Goal: Information Seeking & Learning: Learn about a topic

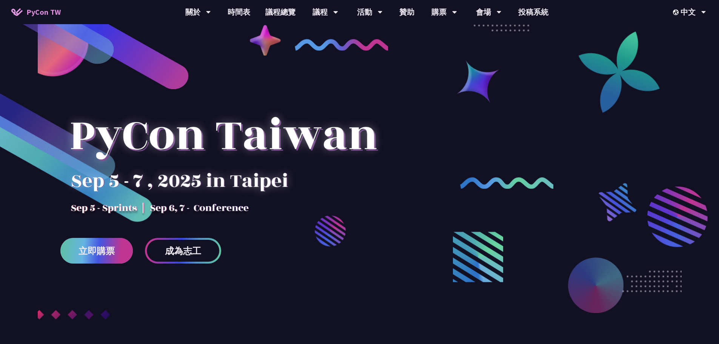
click at [87, 238] on link "立即購票" at bounding box center [96, 251] width 72 height 26
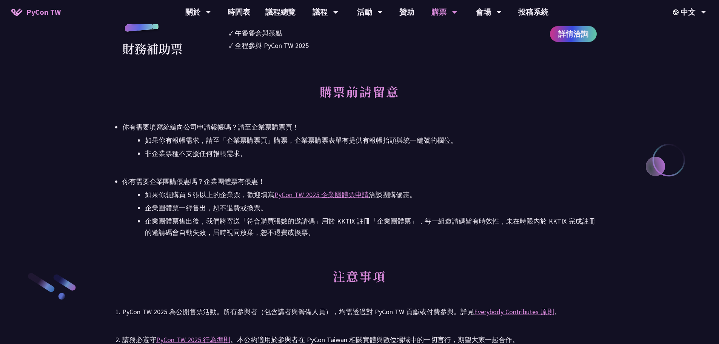
scroll to position [1057, 0]
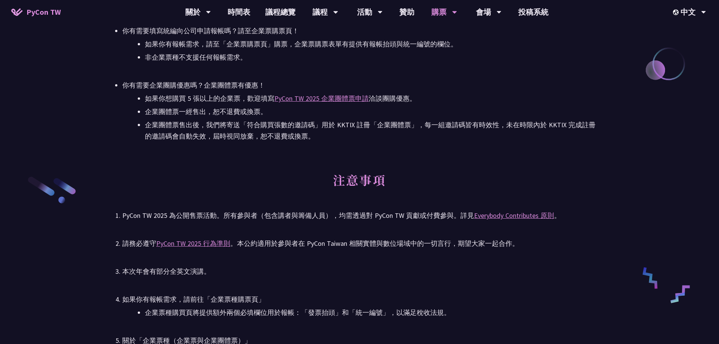
click at [476, 99] on li "如果你想購買 5 張以上的企業票，歡迎填寫 PyCon TW 2025 企業團體票申請 洽談團購優惠。" at bounding box center [371, 98] width 452 height 11
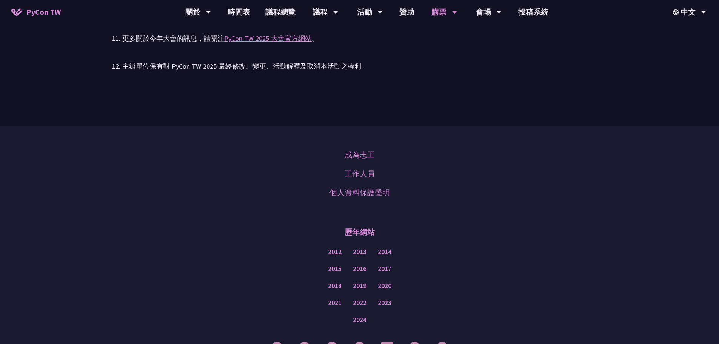
scroll to position [1731, 0]
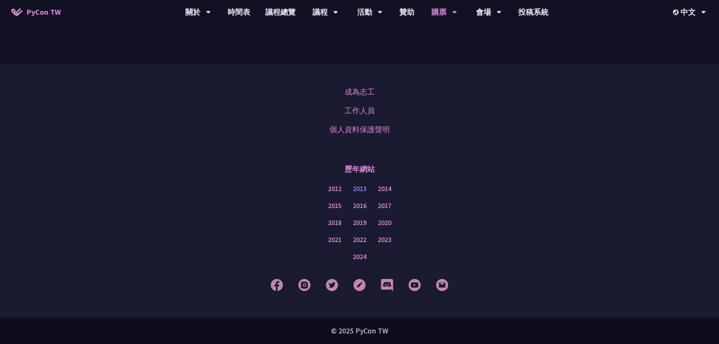
click at [362, 188] on link "2013" at bounding box center [360, 188] width 14 height 9
click at [358, 260] on link "2024" at bounding box center [360, 256] width 14 height 9
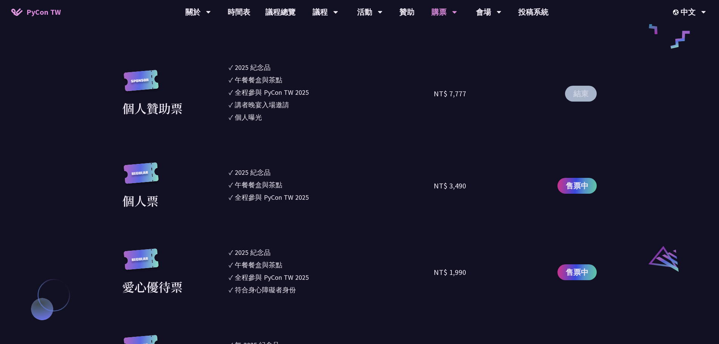
scroll to position [561, 0]
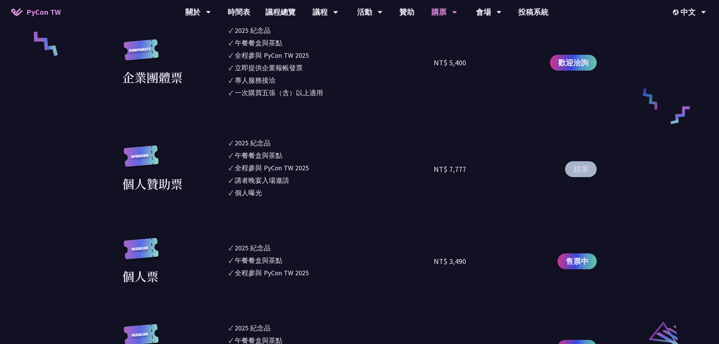
click at [582, 169] on button "結束" at bounding box center [581, 169] width 32 height 16
click at [572, 257] on span "售票中" at bounding box center [577, 260] width 23 height 11
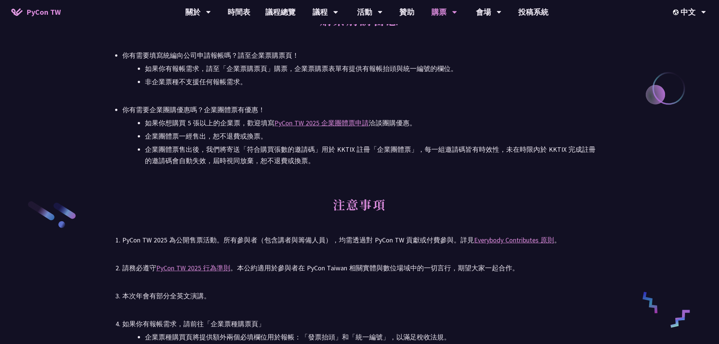
scroll to position [1089, 0]
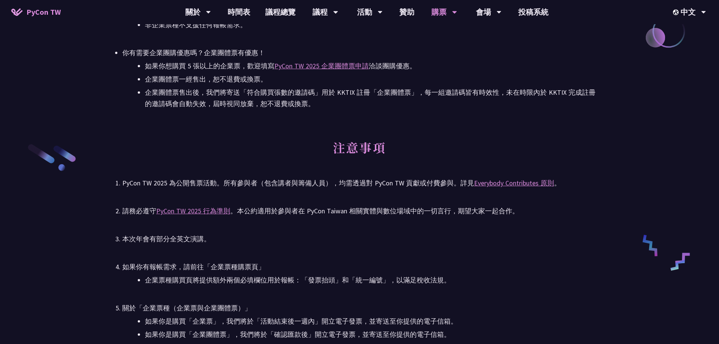
click at [459, 215] on div "請務必遵守 PyCon TW 2025 行為準則 。本公約適用於參與者在 PyCon Taiwan 相關實體與數位場域中的一切言行，期望大家一起合作。" at bounding box center [359, 210] width 474 height 11
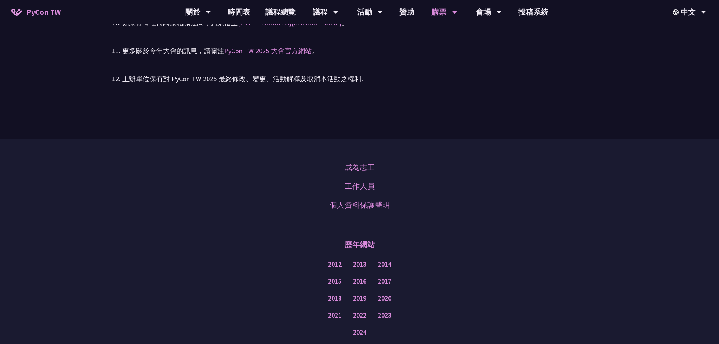
scroll to position [1731, 0]
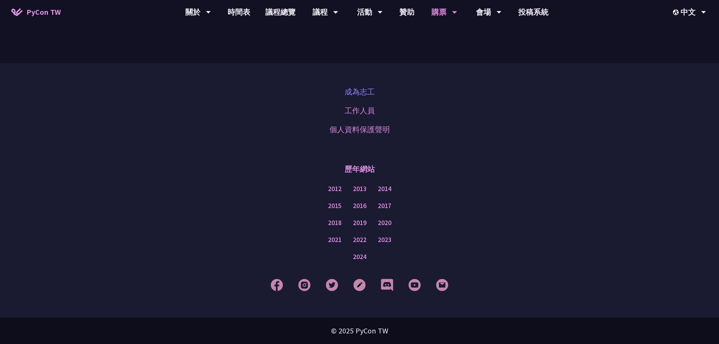
click at [361, 93] on link "成為志工" at bounding box center [360, 91] width 30 height 11
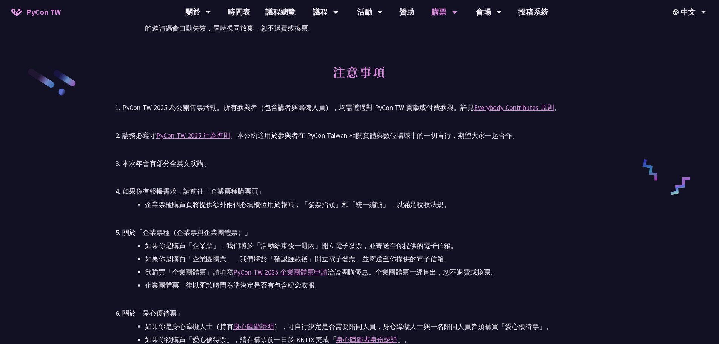
scroll to position [1127, 0]
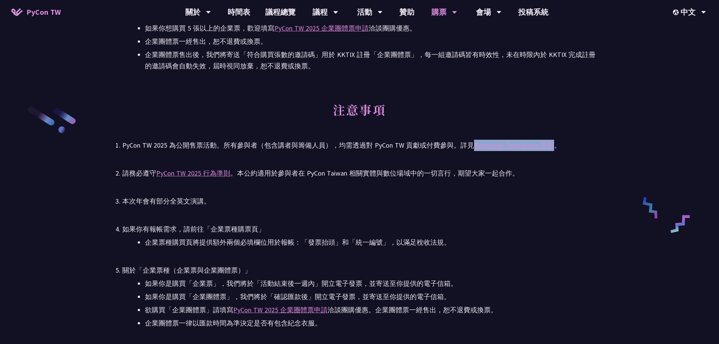
drag, startPoint x: 471, startPoint y: 145, endPoint x: 549, endPoint y: 140, distance: 78.6
click at [549, 140] on div "PyCon TW 2025 為公開售票活動。所有參與者（包含講者與籌備人員），均需透過對 PyCon TW 貢獻或付費參與。詳見 Everybody Cont…" at bounding box center [359, 145] width 474 height 11
copy link "Everybody Contributes 原則"
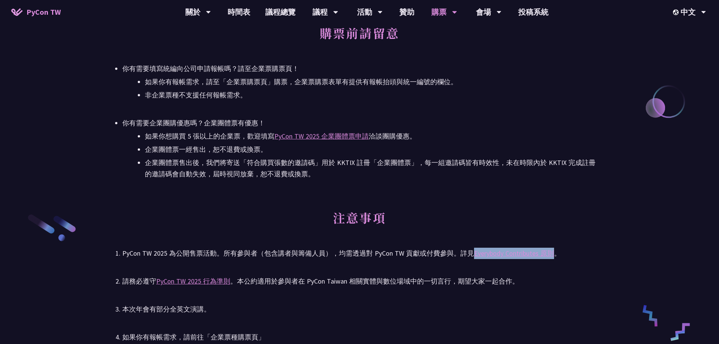
scroll to position [1014, 0]
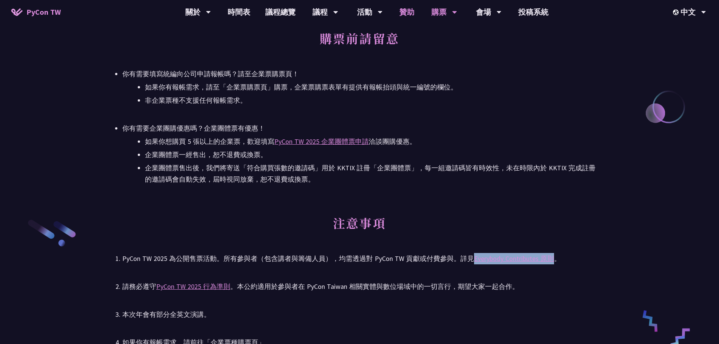
click at [412, 11] on link "贊助" at bounding box center [407, 12] width 30 height 24
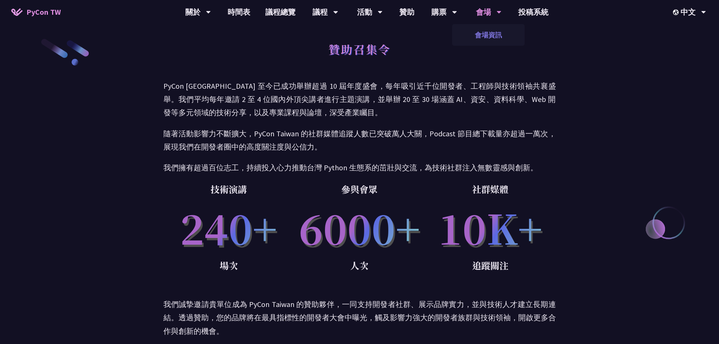
click at [486, 32] on link "會場資訊" at bounding box center [488, 35] width 72 height 18
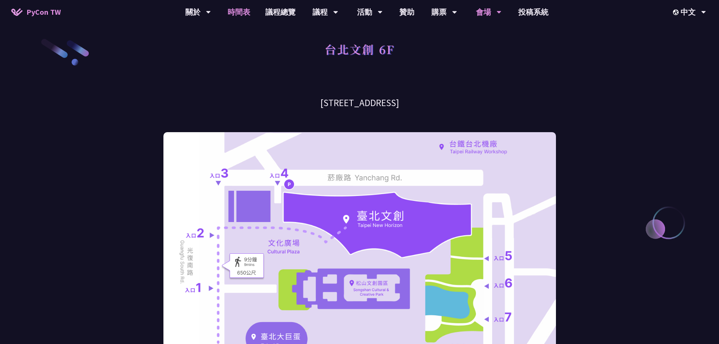
click at [246, 13] on link "時間表" at bounding box center [239, 12] width 38 height 24
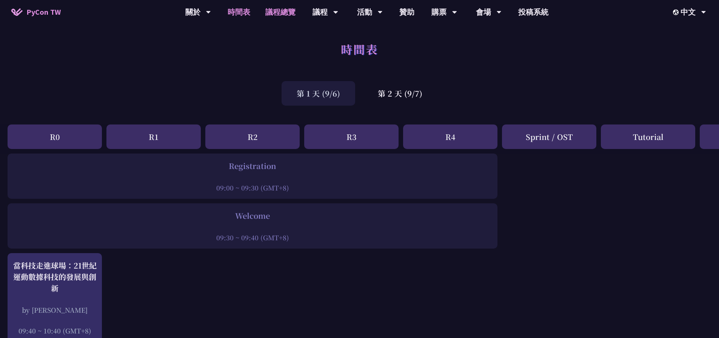
click at [280, 12] on link "議程總覽" at bounding box center [280, 12] width 45 height 24
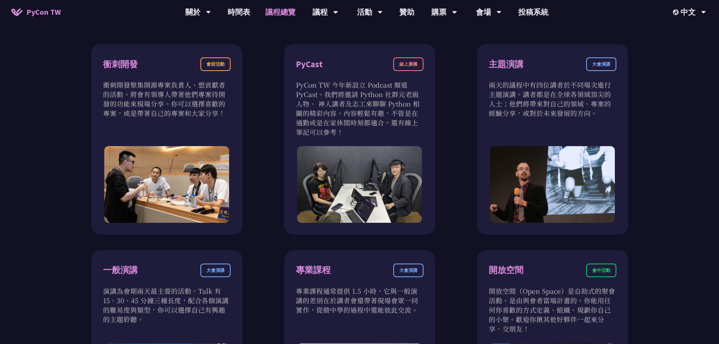
scroll to position [226, 0]
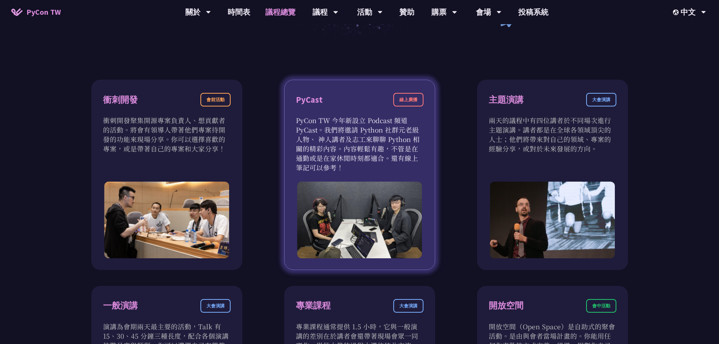
click at [400, 98] on div "線上廣播" at bounding box center [408, 100] width 30 height 14
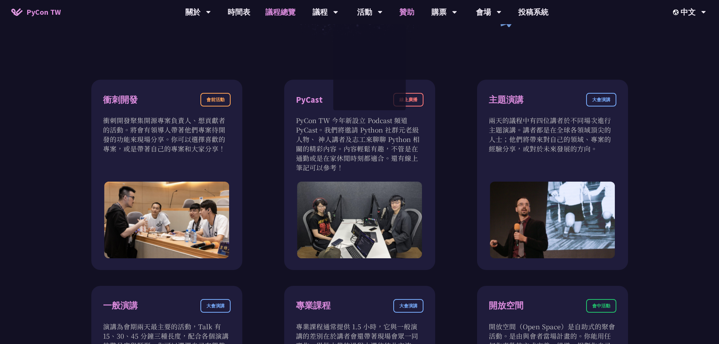
click at [402, 13] on link "贊助" at bounding box center [407, 12] width 30 height 24
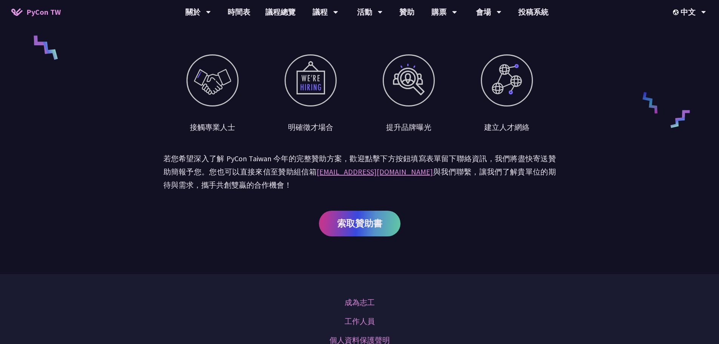
scroll to position [491, 0]
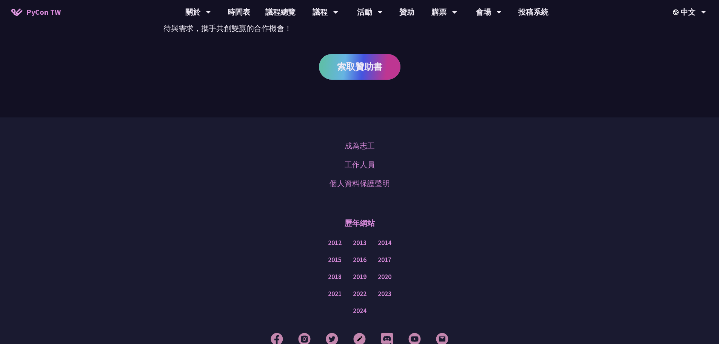
click at [363, 67] on span "索取贊助書" at bounding box center [359, 66] width 45 height 9
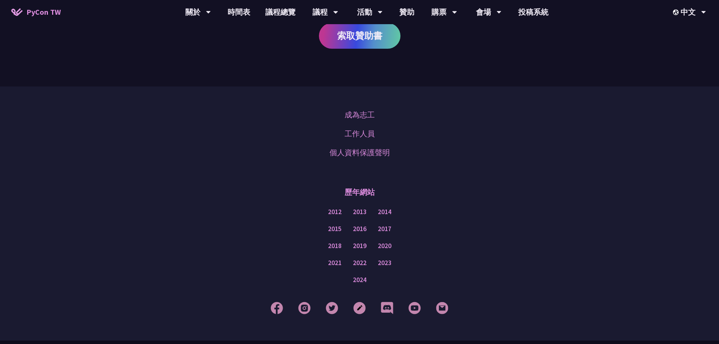
scroll to position [545, 0]
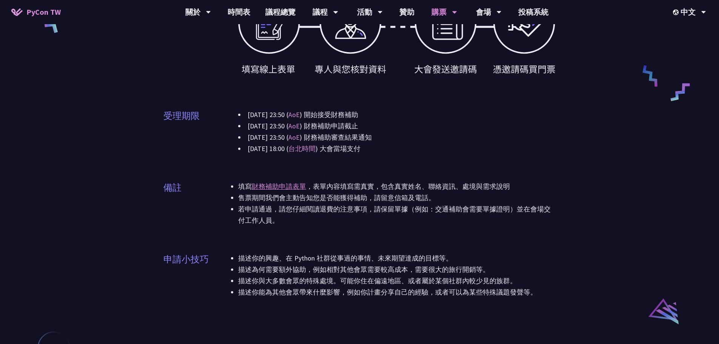
scroll to position [340, 0]
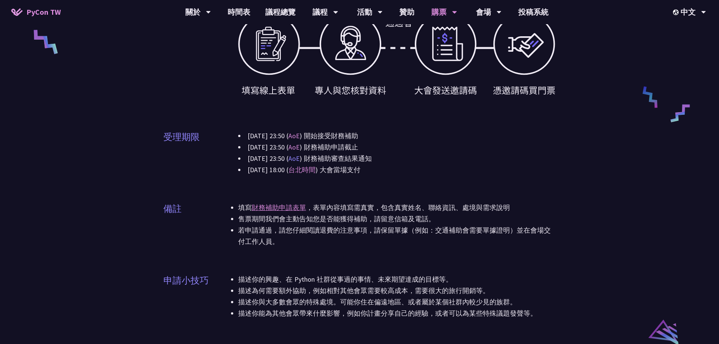
click at [300, 158] on link "AoE" at bounding box center [293, 158] width 11 height 9
click at [300, 148] on link "AoE" at bounding box center [293, 147] width 11 height 9
click at [298, 209] on link "財務補助申請表單" at bounding box center [279, 207] width 54 height 9
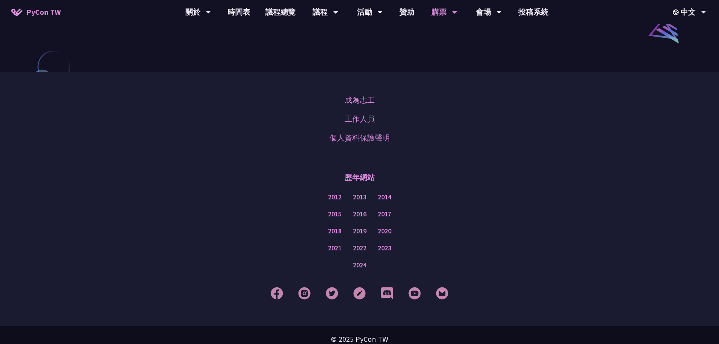
scroll to position [650, 0]
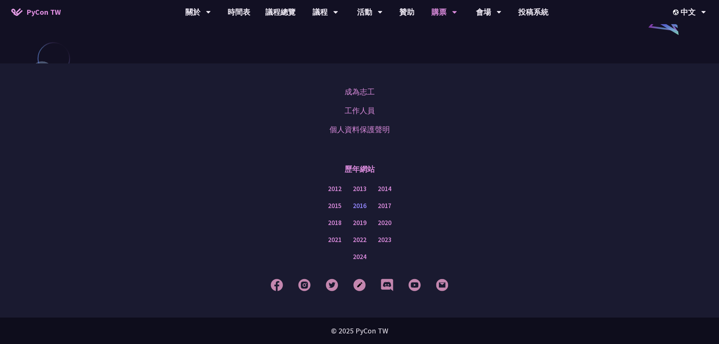
click at [362, 208] on link "2016" at bounding box center [360, 205] width 14 height 9
click at [380, 222] on link "2020" at bounding box center [385, 222] width 14 height 9
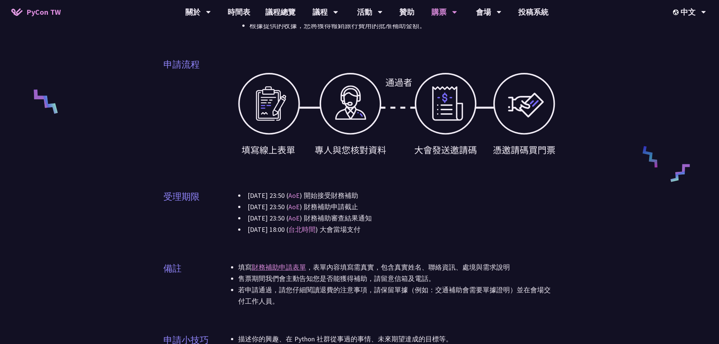
scroll to position [272, 0]
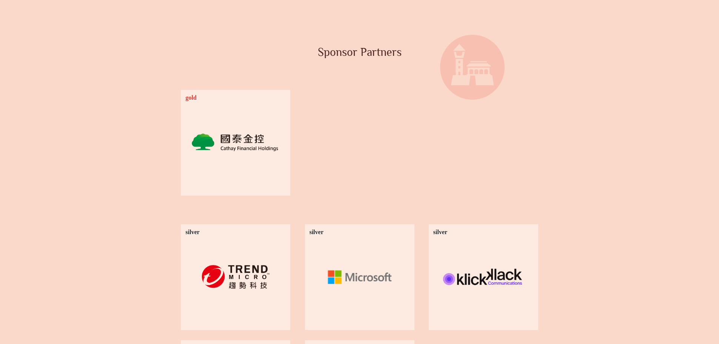
scroll to position [491, 0]
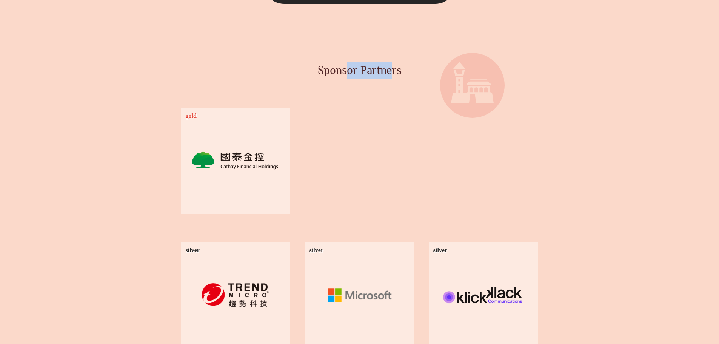
drag, startPoint x: 330, startPoint y: 75, endPoint x: 378, endPoint y: 78, distance: 47.6
click at [378, 78] on h2 "Sponsor Partners" at bounding box center [359, 70] width 415 height 17
drag, startPoint x: 320, startPoint y: 76, endPoint x: 392, endPoint y: 82, distance: 71.6
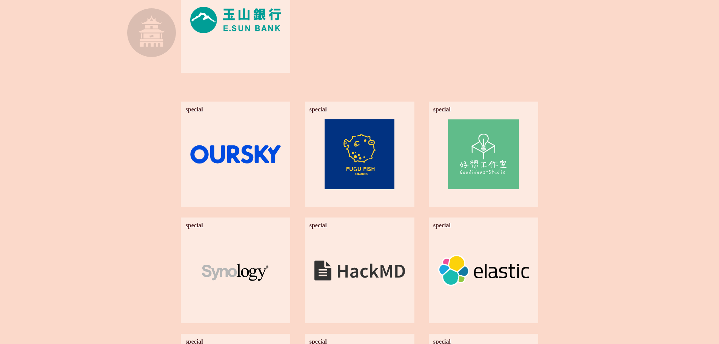
scroll to position [943, 0]
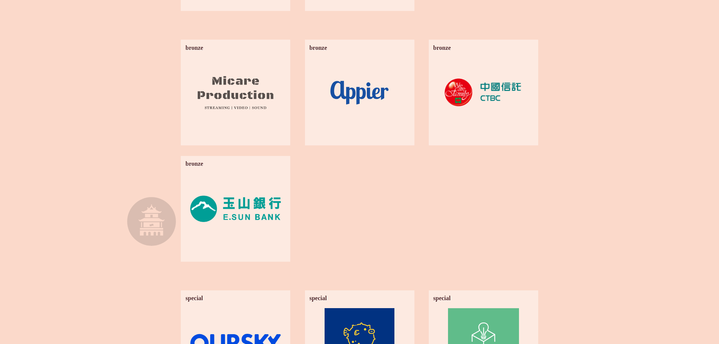
click at [438, 48] on span "bronze" at bounding box center [442, 48] width 18 height 7
copy span "bronze"
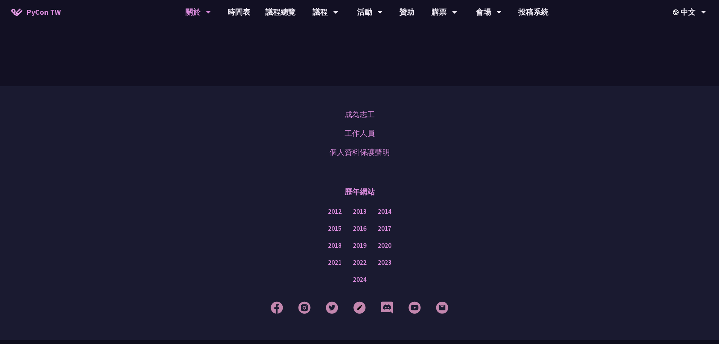
scroll to position [2340, 0]
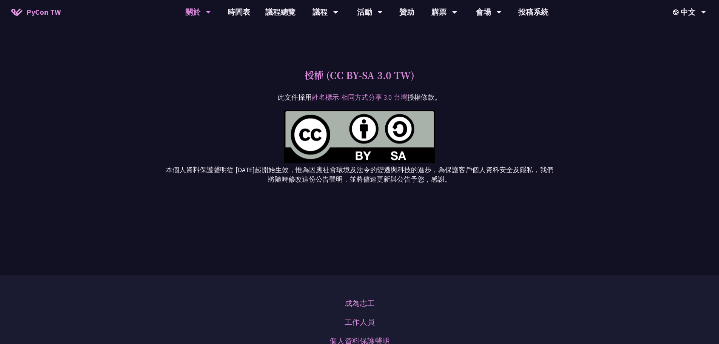
click at [390, 93] on p "此文件採用 姓名標示-相同方式分享 3.0 台灣 授權條款。" at bounding box center [359, 97] width 392 height 9
click at [391, 93] on link "姓名標示-相同方式分享 3.0 台灣" at bounding box center [359, 97] width 95 height 8
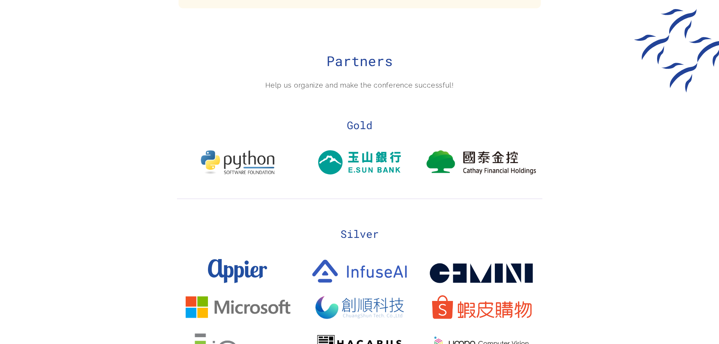
scroll to position [868, 0]
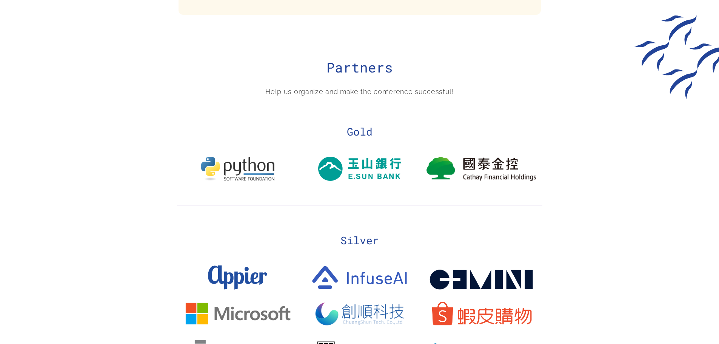
click at [243, 157] on img at bounding box center [238, 169] width 74 height 24
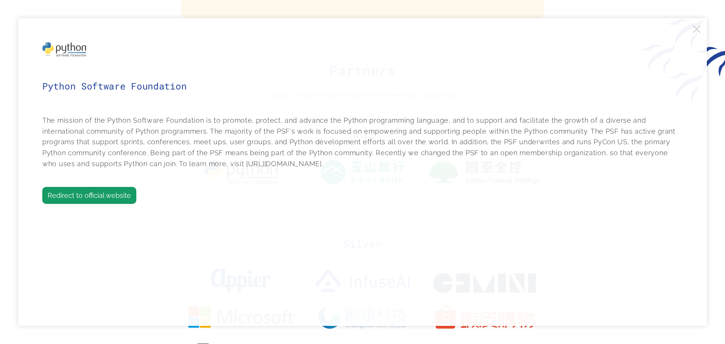
click at [11, 168] on div at bounding box center [362, 172] width 725 height 344
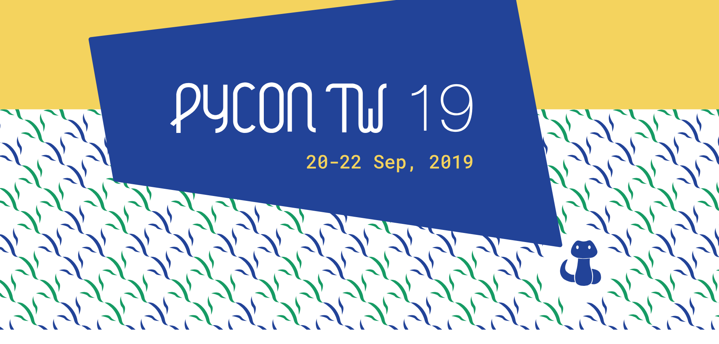
scroll to position [0, 0]
